Goal: Information Seeking & Learning: Learn about a topic

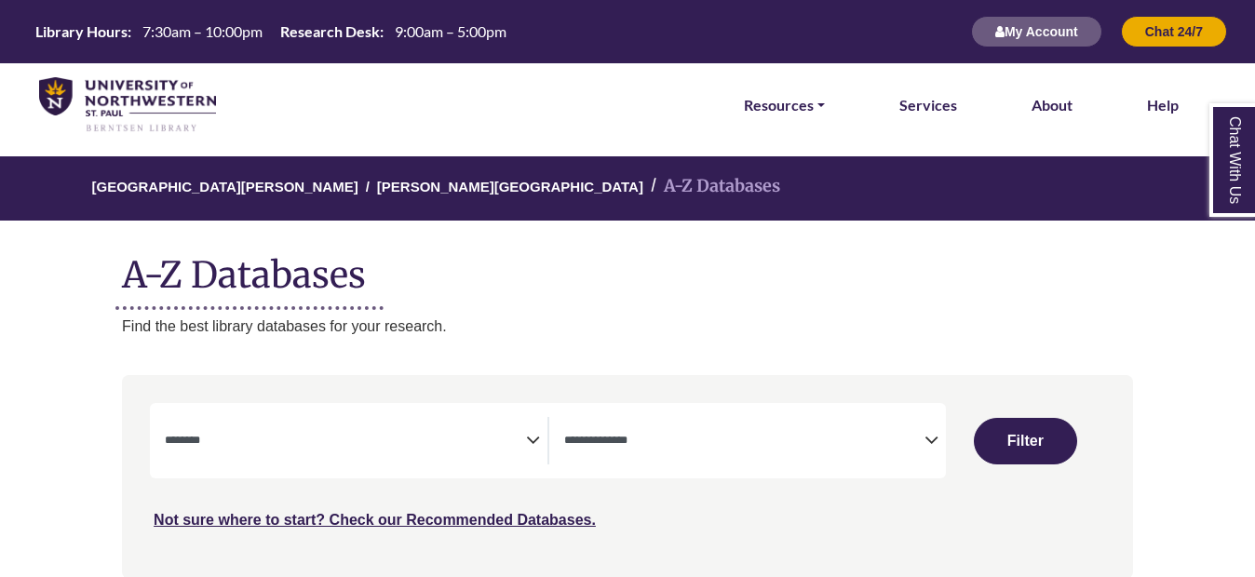
select select "Database Subject Filter"
select select "Database Types Filter"
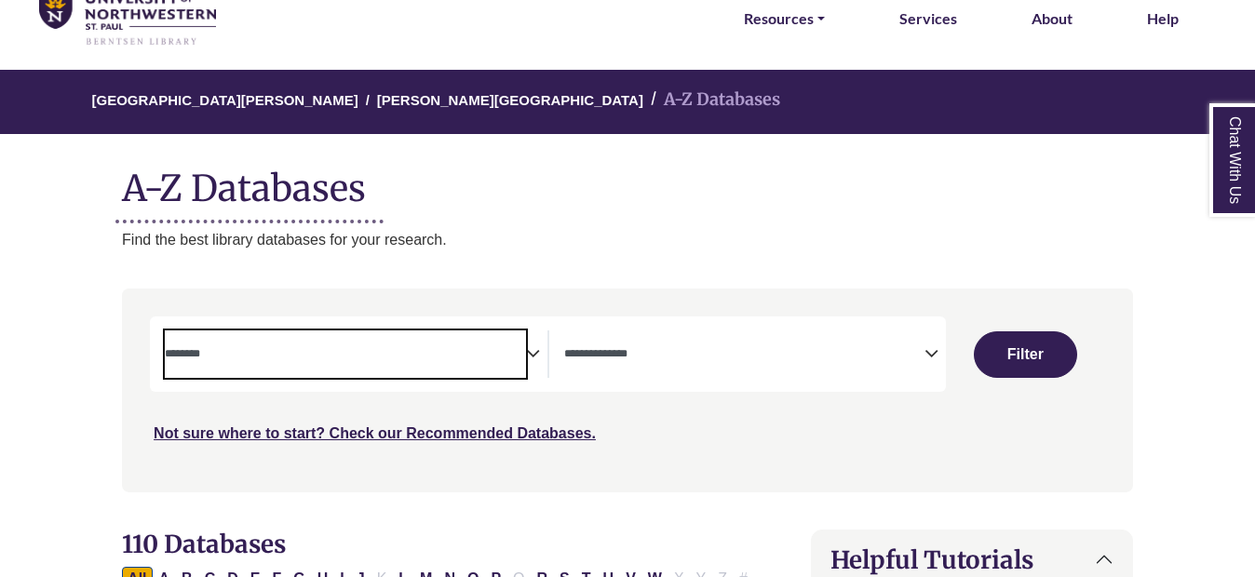
click at [513, 361] on textarea "Search" at bounding box center [345, 355] width 360 height 15
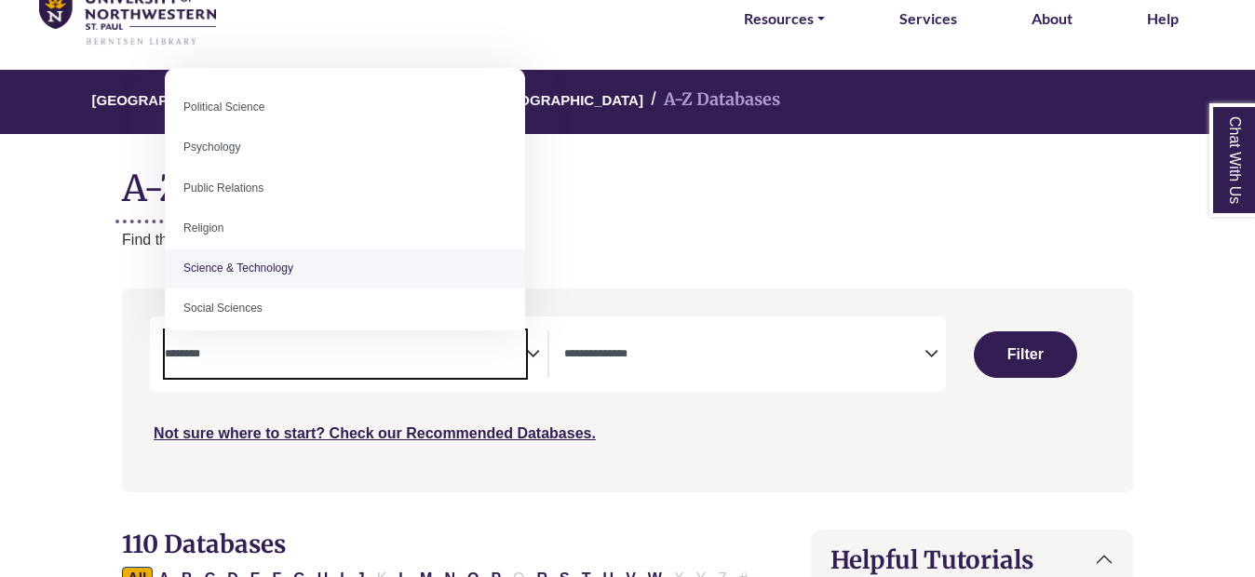
scroll to position [1443, 0]
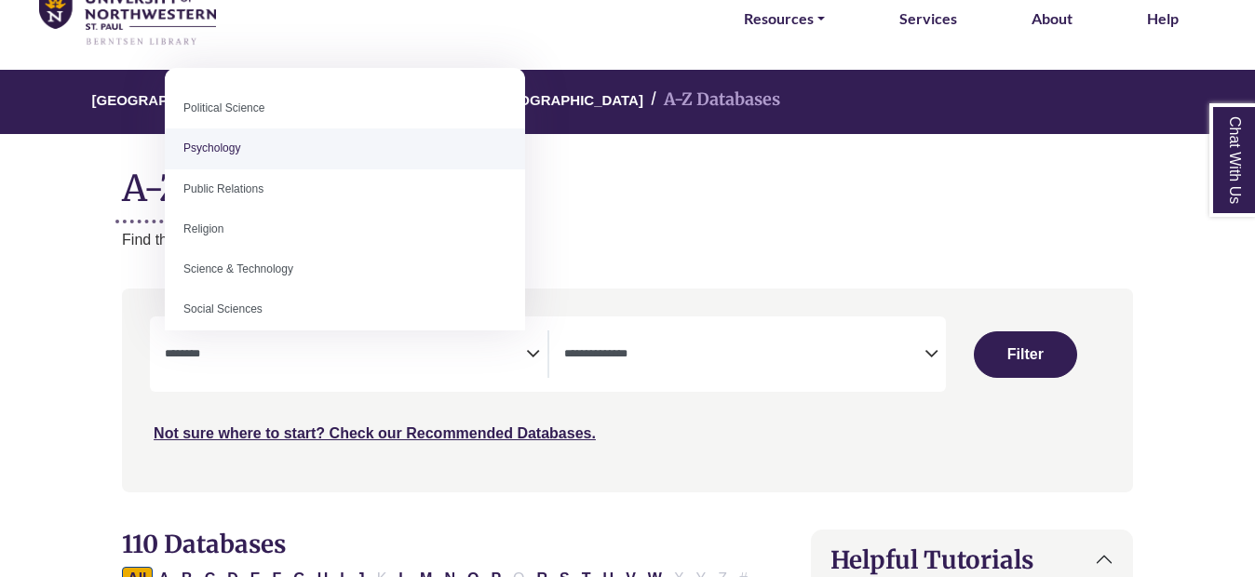
select select "*****"
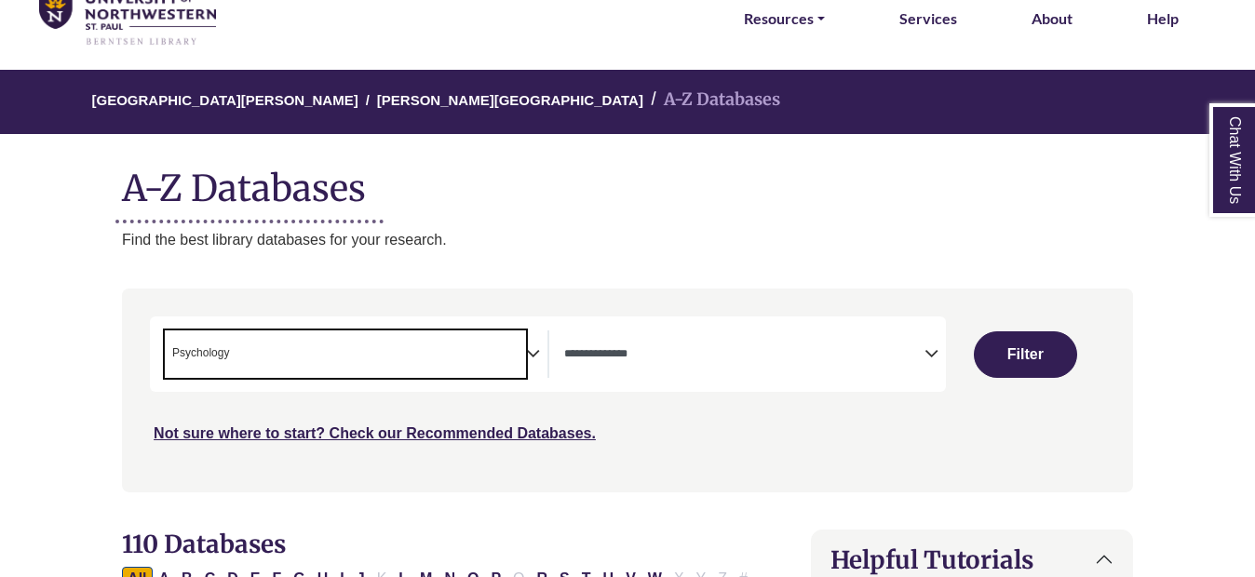
scroll to position [661, 0]
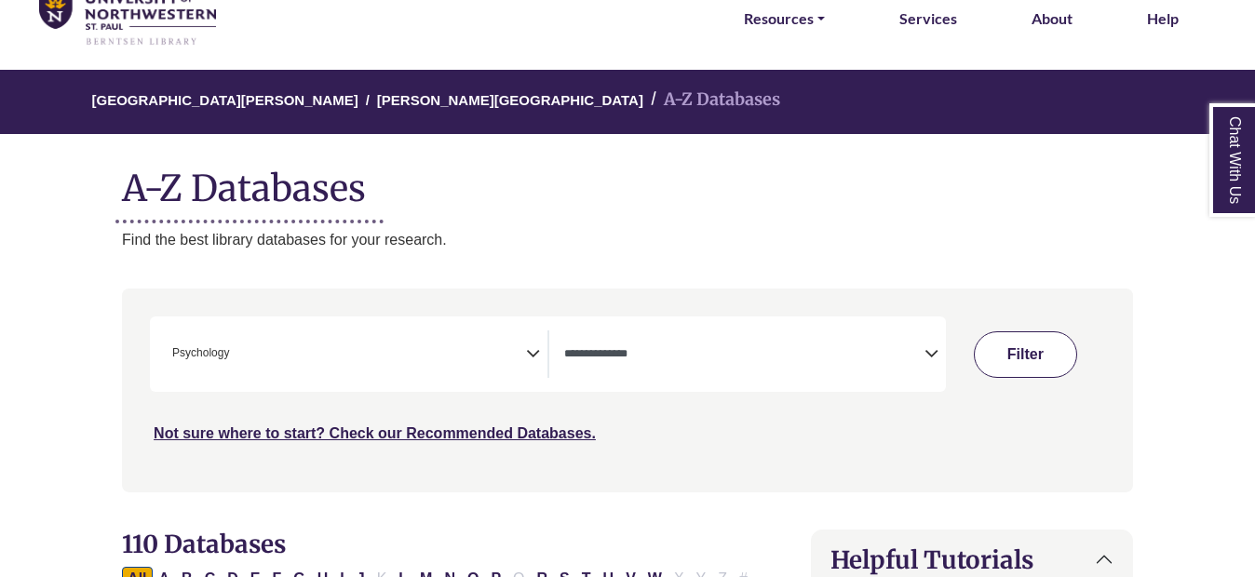
click at [1017, 357] on button "Filter" at bounding box center [1025, 355] width 102 height 47
select select "Database Types Filter"
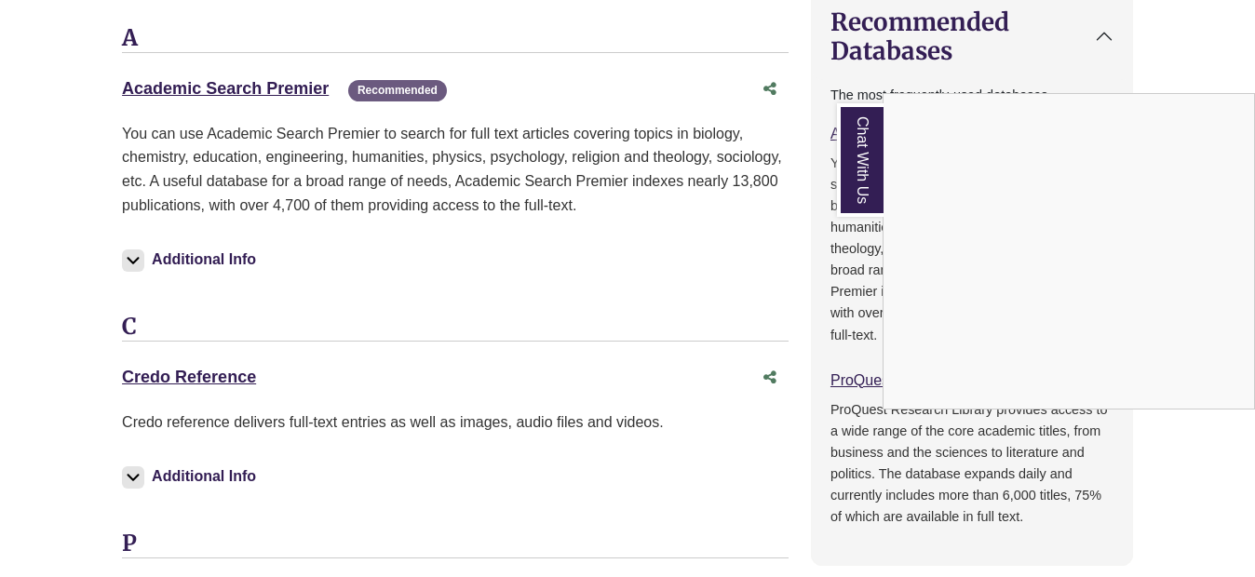
scroll to position [1283, 0]
click at [170, 89] on div "Chat With Us" at bounding box center [627, 288] width 1255 height 577
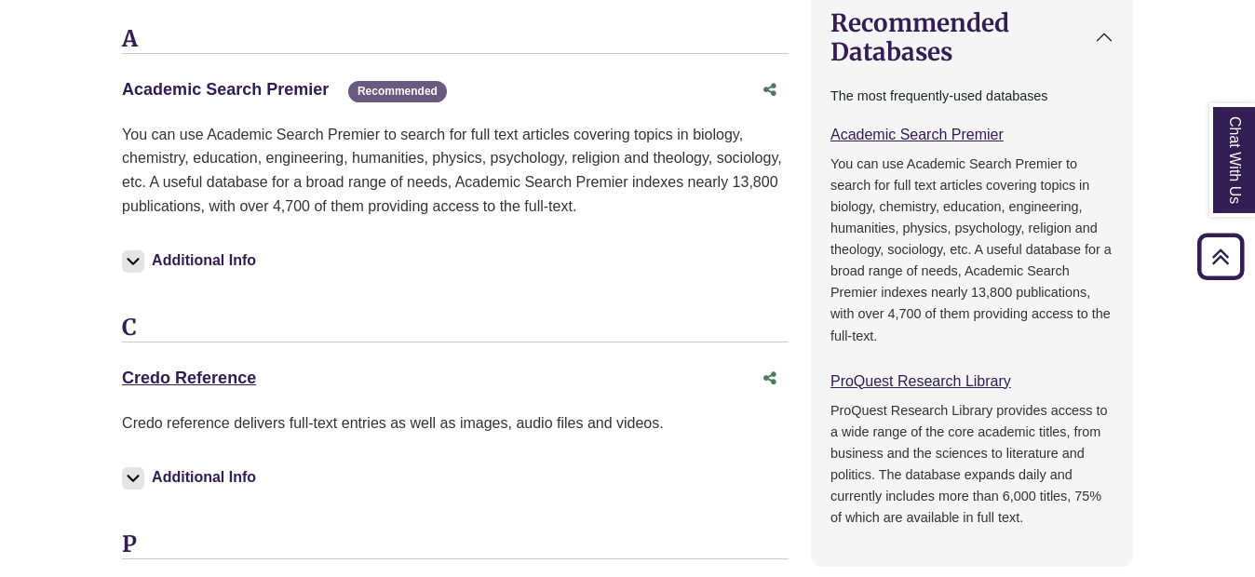
click at [170, 89] on link "Academic Search Premier This link opens in a new window" at bounding box center [225, 89] width 207 height 19
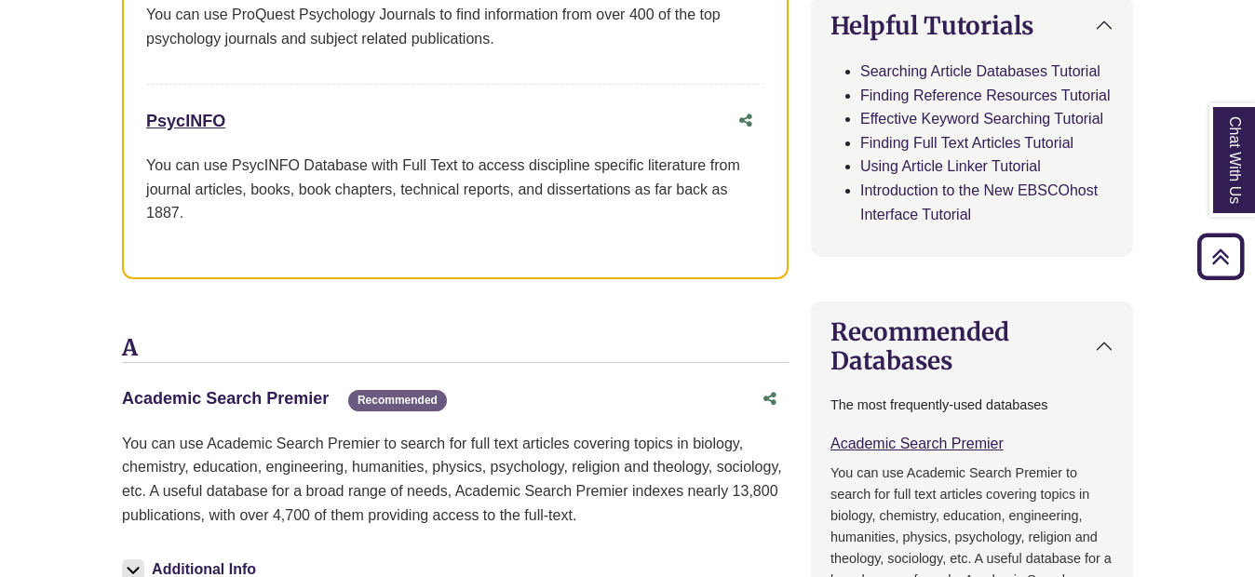
scroll to position [975, 0]
click at [206, 400] on link "Academic Search Premier This link opens in a new window" at bounding box center [225, 397] width 207 height 19
